Goal: Check status: Check status

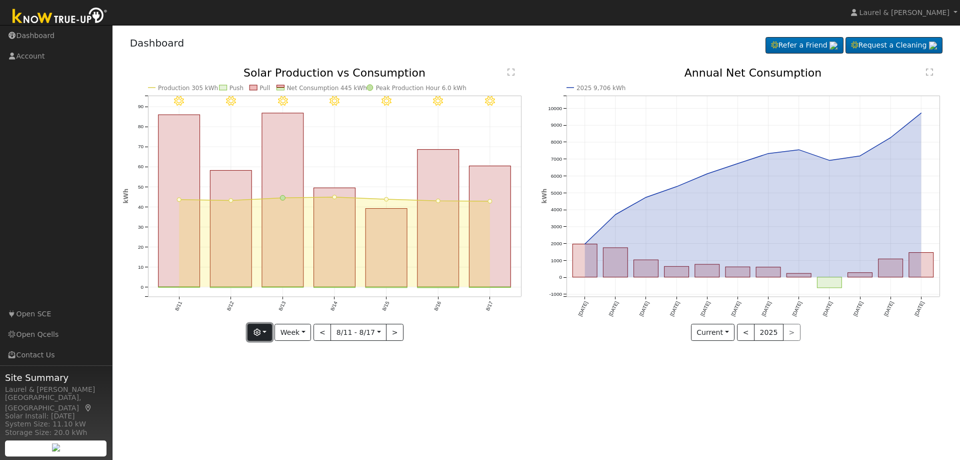
click at [251, 339] on button "button" at bounding box center [260, 332] width 25 height 17
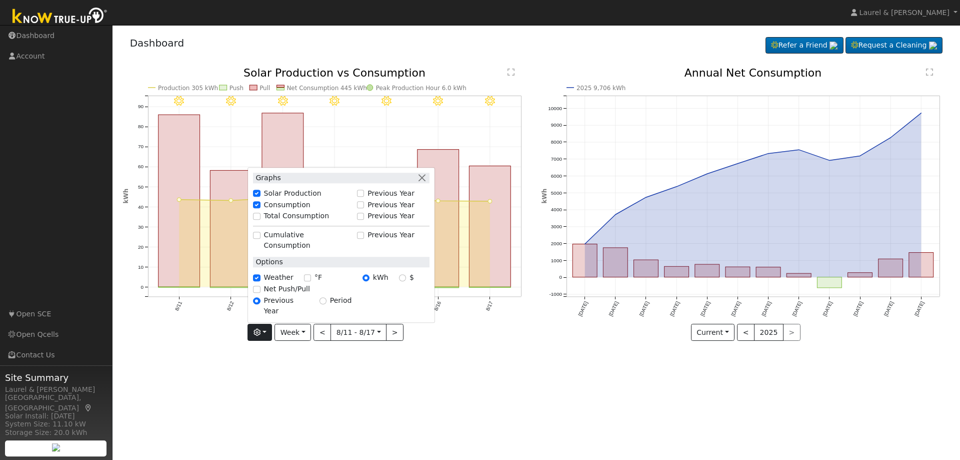
click at [280, 222] on label "Total Consumption" at bounding box center [297, 216] width 66 height 11
click at [260, 220] on input "Total Consumption" at bounding box center [256, 216] width 7 height 7
checkbox input "true"
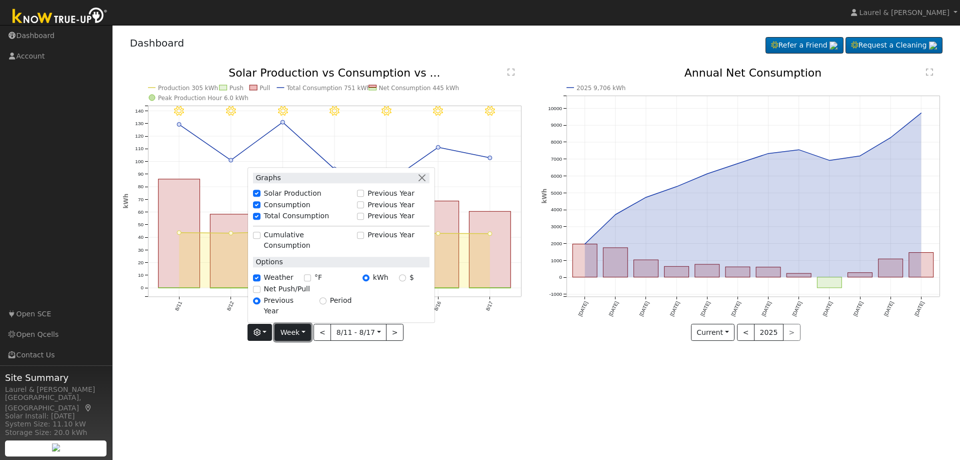
click at [301, 333] on button "Week" at bounding box center [293, 332] width 37 height 17
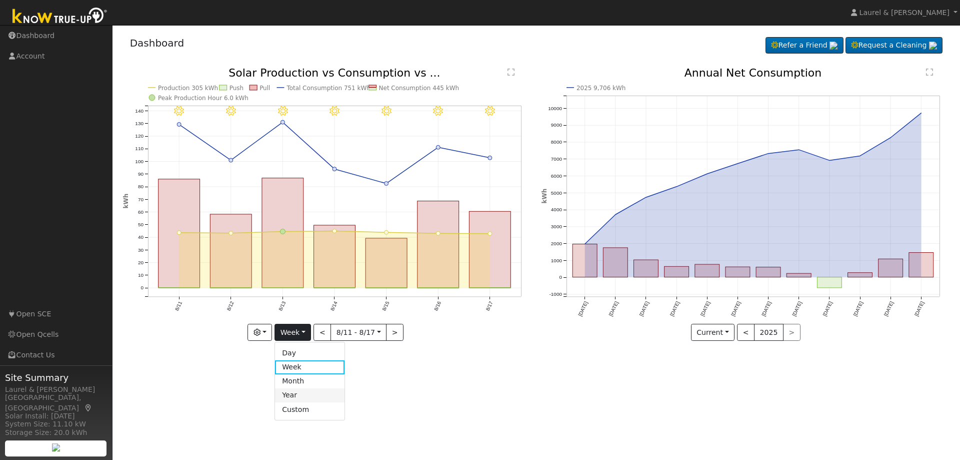
click at [302, 395] on link "Year" at bounding box center [310, 395] width 70 height 14
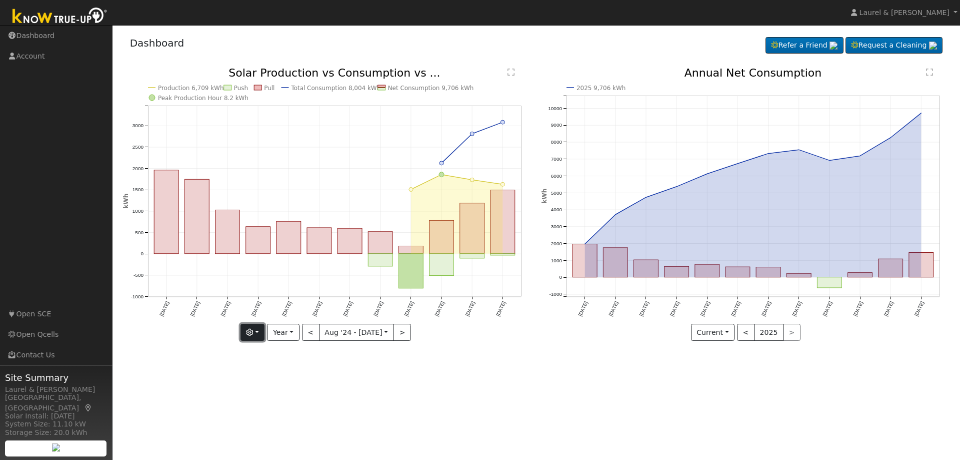
click at [257, 336] on button "button" at bounding box center [253, 332] width 25 height 17
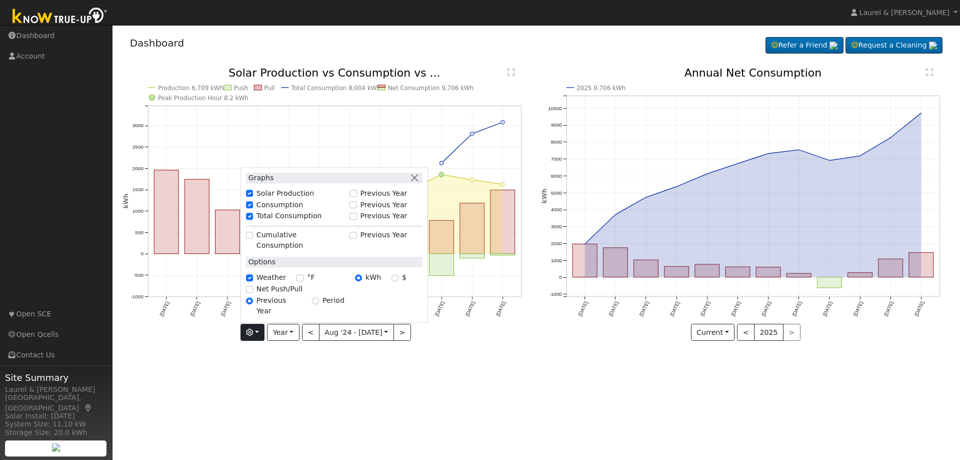
click at [477, 55] on div "Dashboard Refer a Friend Request a Cleaning Refer a Friend" at bounding box center [536, 45] width 827 height 31
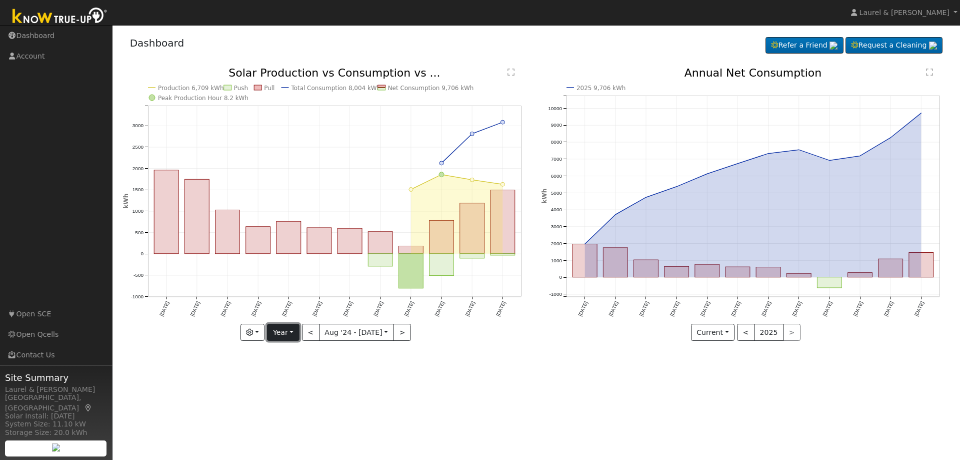
click at [281, 335] on button "Year" at bounding box center [283, 332] width 32 height 17
click at [291, 379] on link "Month" at bounding box center [303, 381] width 70 height 14
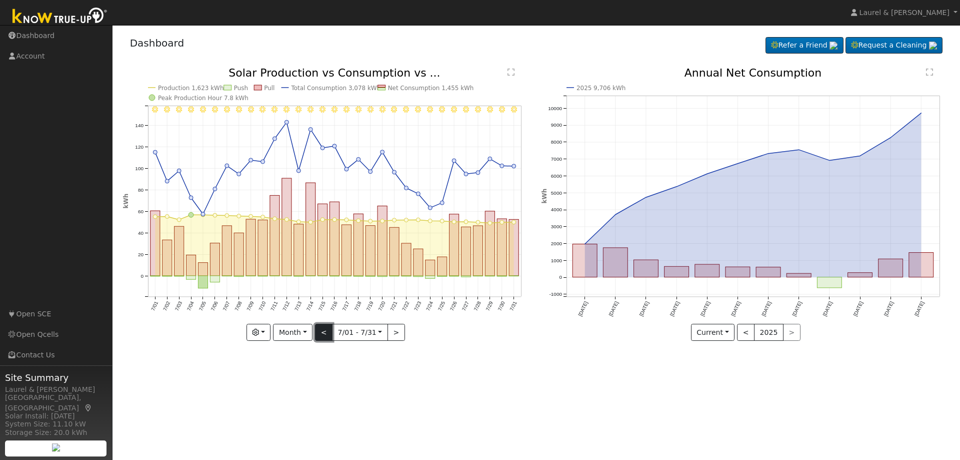
click at [327, 333] on button "<" at bounding box center [324, 332] width 18 height 17
type input "[DATE]"
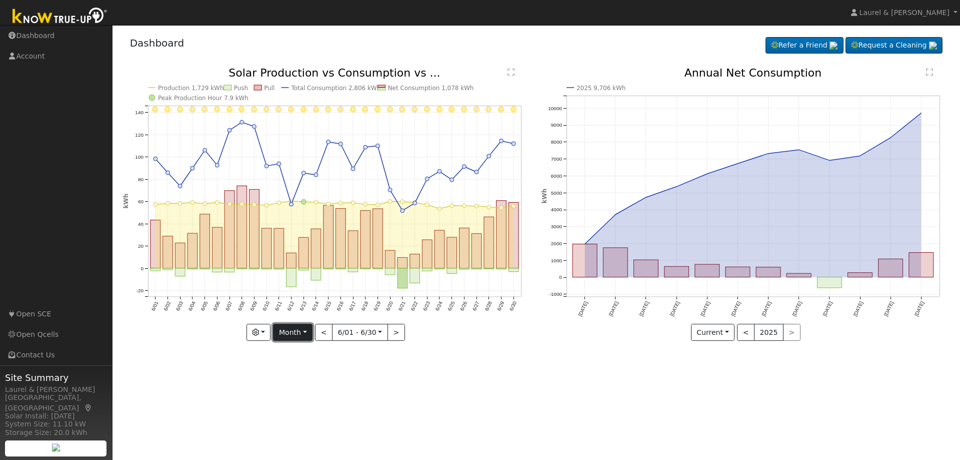
click at [297, 334] on button "Month" at bounding box center [293, 332] width 40 height 17
click at [307, 412] on link "Custom" at bounding box center [309, 409] width 70 height 14
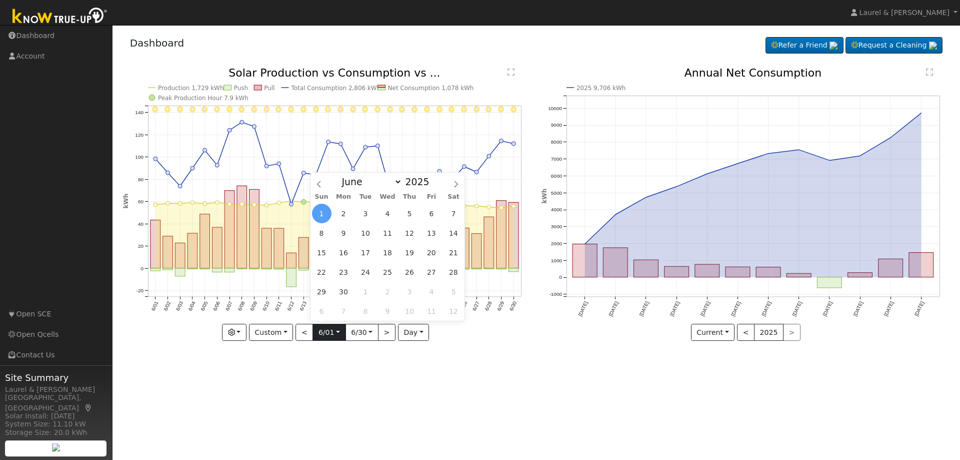
click at [325, 333] on input "[DATE]" at bounding box center [329, 332] width 32 height 16
click at [321, 185] on icon at bounding box center [319, 184] width 7 height 7
select select "4"
click at [430, 254] on span "16" at bounding box center [432, 253] width 20 height 20
type input "[DATE]"
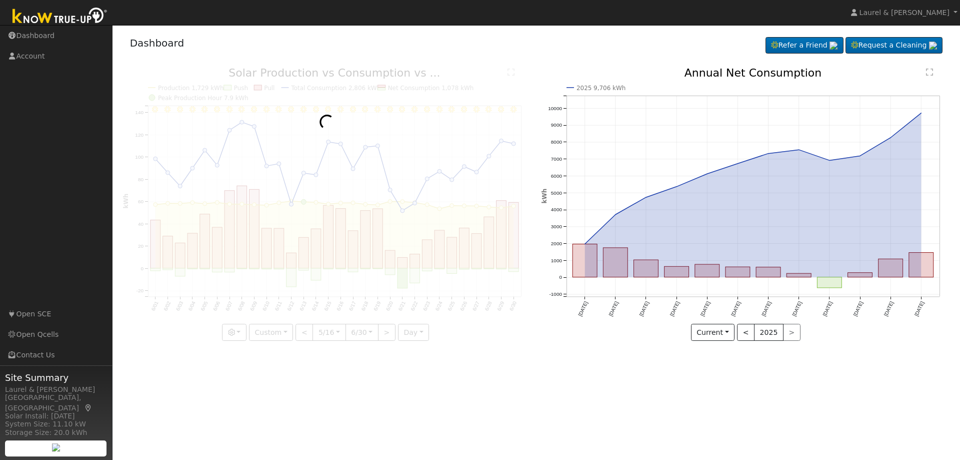
scroll to position [0, 8]
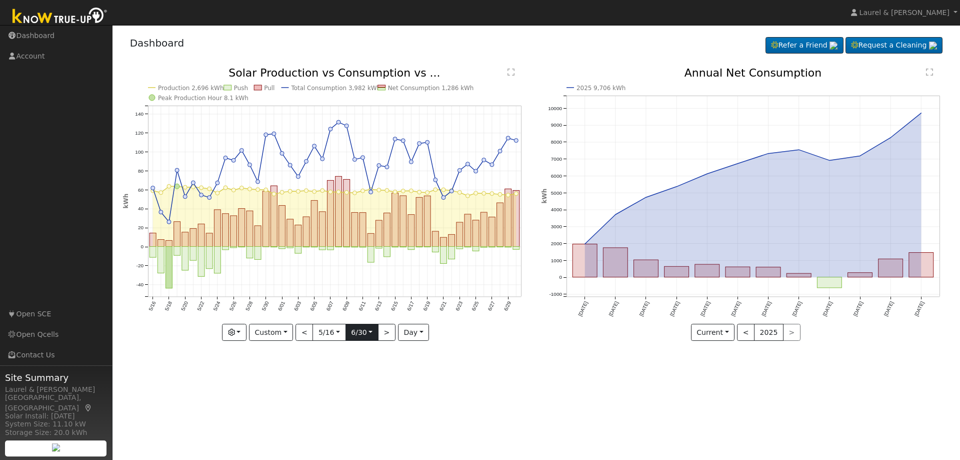
click at [365, 330] on input "[DATE]" at bounding box center [362, 332] width 32 height 16
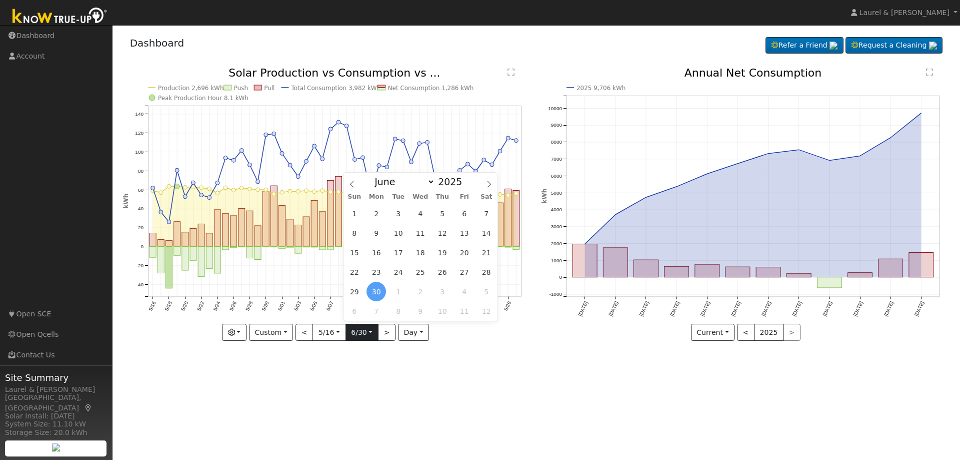
scroll to position [0, 0]
click at [376, 253] on span "16" at bounding box center [377, 253] width 20 height 20
type input "[DATE]"
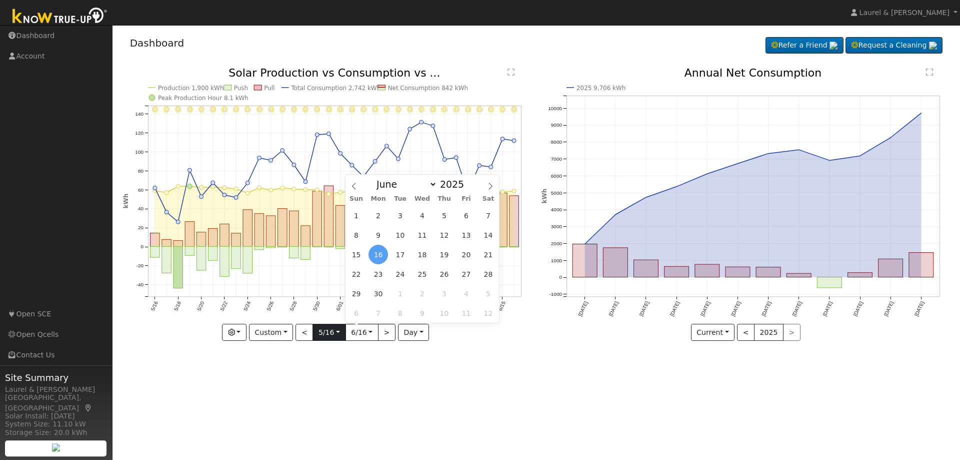
click at [336, 329] on input "[DATE]" at bounding box center [329, 332] width 32 height 16
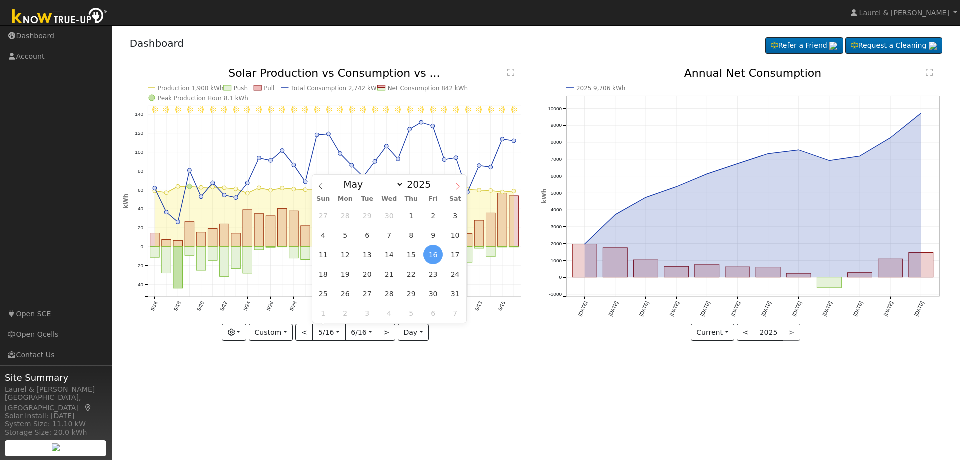
click at [458, 186] on icon at bounding box center [458, 186] width 7 height 7
select select "5"
click at [366, 255] on span "17" at bounding box center [368, 255] width 20 height 20
type input "[DATE]"
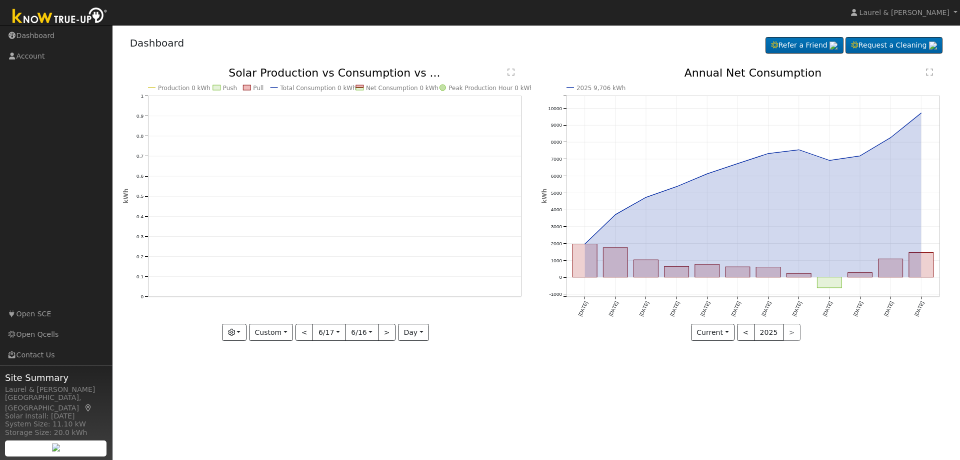
click at [367, 332] on input "[DATE]" at bounding box center [362, 332] width 32 height 16
click at [486, 188] on span at bounding box center [490, 183] width 17 height 17
select select "6"
click at [445, 260] on span "17" at bounding box center [445, 255] width 20 height 20
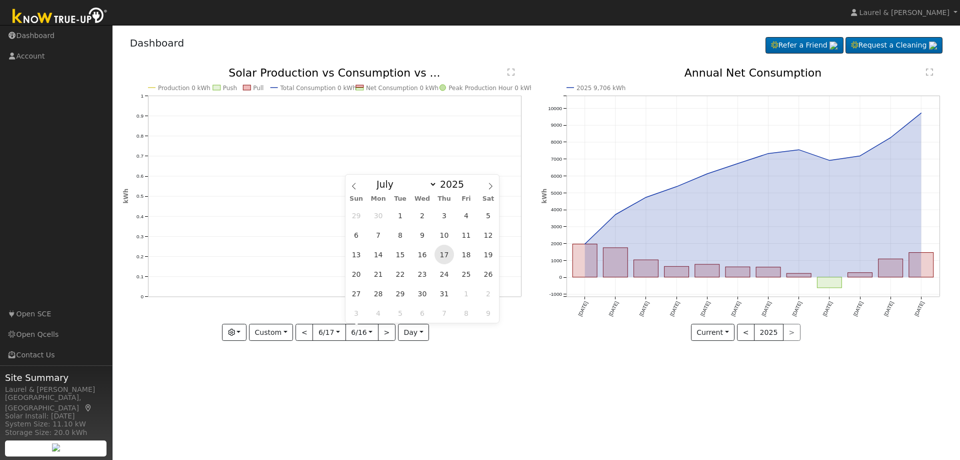
type input "[DATE]"
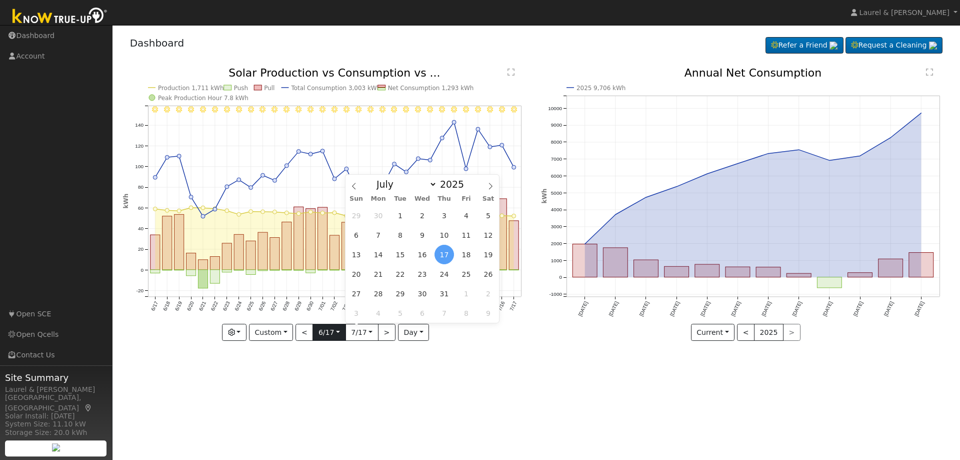
click at [335, 337] on input "[DATE]" at bounding box center [329, 332] width 32 height 16
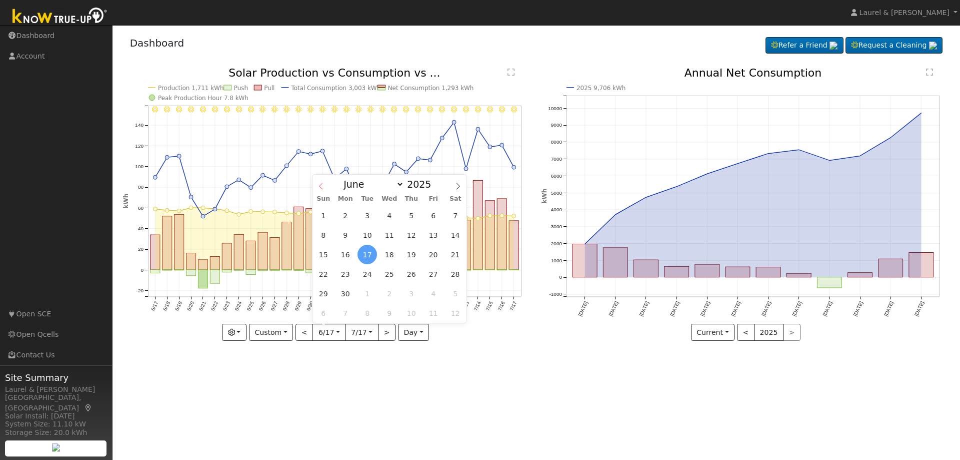
click at [323, 184] on icon at bounding box center [321, 186] width 7 height 7
select select "4"
click at [435, 253] on span "16" at bounding box center [434, 255] width 20 height 20
type input "[DATE]"
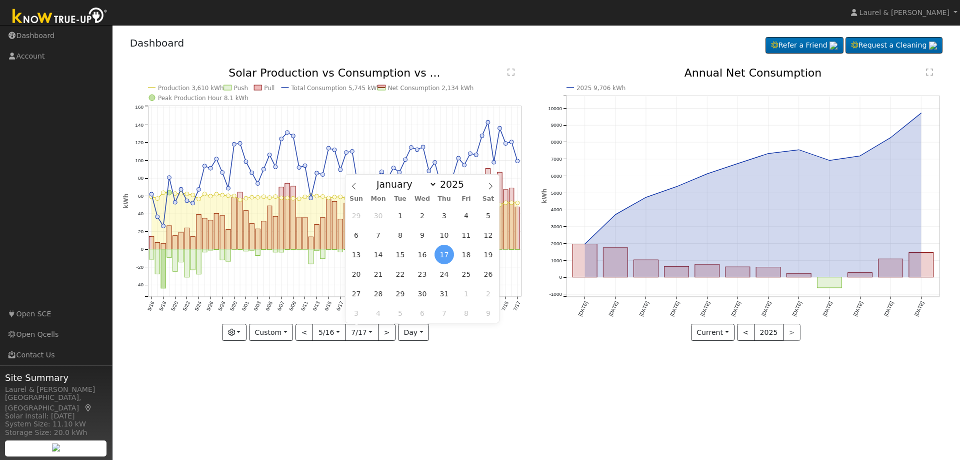
click at [363, 331] on input "[DATE]" at bounding box center [362, 332] width 32 height 16
click at [353, 187] on icon at bounding box center [354, 186] width 4 height 7
select select "5"
click at [383, 254] on span "16" at bounding box center [379, 255] width 20 height 20
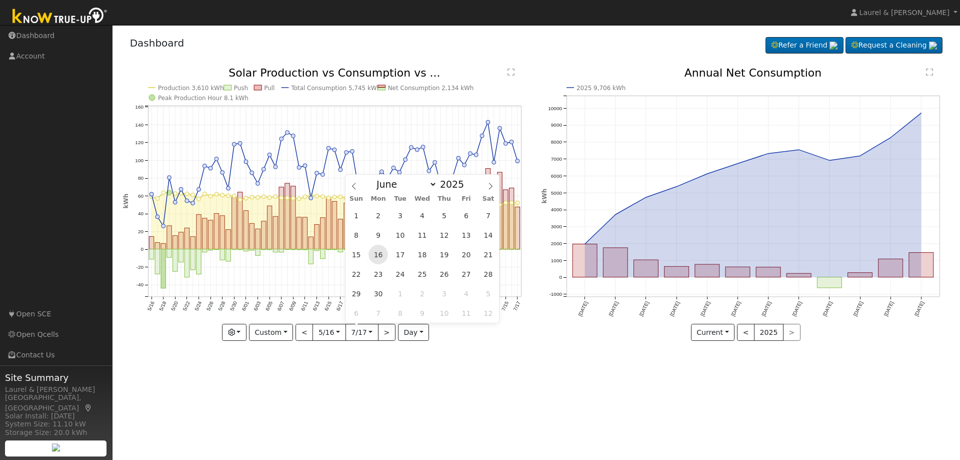
type input "[DATE]"
